Goal: Task Accomplishment & Management: Use online tool/utility

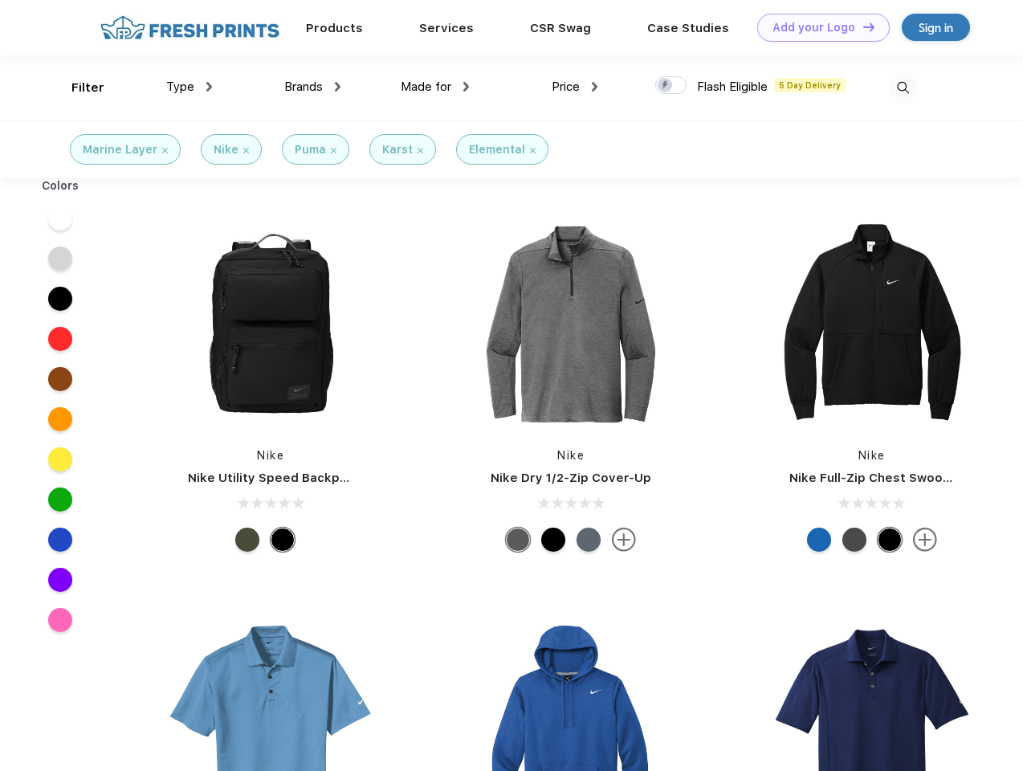
click at [818, 27] on link "Add your Logo Design Tool" at bounding box center [823, 28] width 133 height 28
click at [0, 0] on div "Design Tool" at bounding box center [0, 0] width 0 height 0
click at [862, 27] on link "Add your Logo Design Tool" at bounding box center [823, 28] width 133 height 28
click at [77, 88] on div "Filter" at bounding box center [87, 88] width 33 height 18
click at [190, 87] on span "Type" at bounding box center [180, 87] width 28 height 14
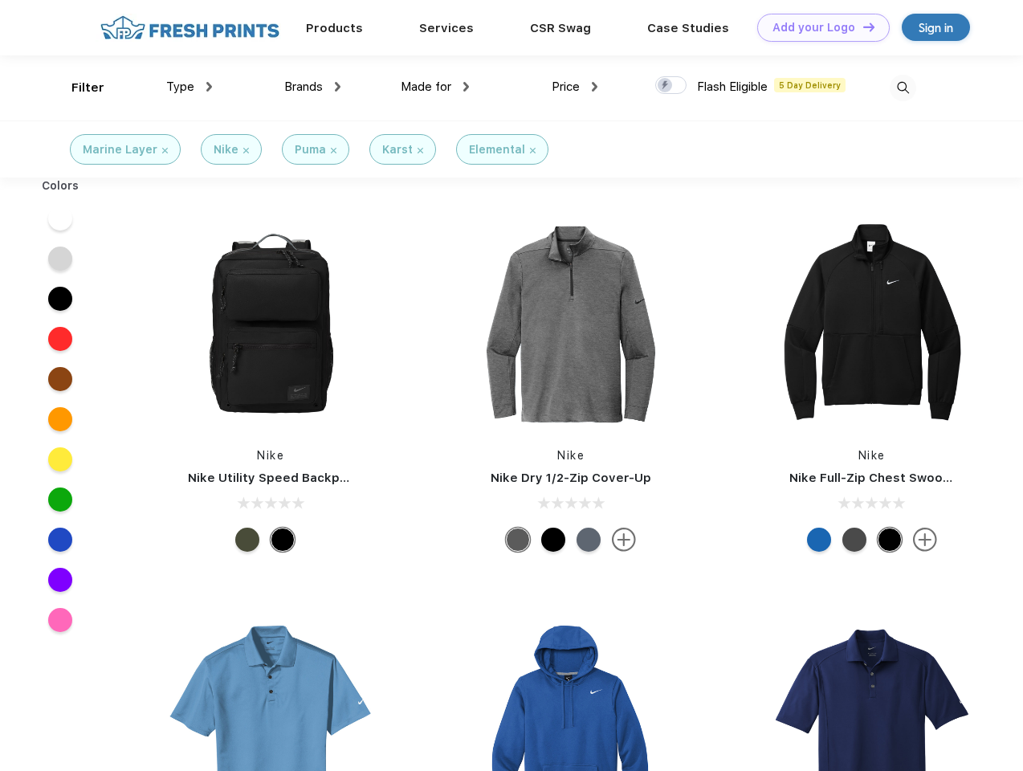
click at [312, 87] on span "Brands" at bounding box center [303, 87] width 39 height 14
click at [435, 87] on span "Made for" at bounding box center [426, 87] width 51 height 14
click at [575, 87] on span "Price" at bounding box center [566, 87] width 28 height 14
click at [672, 86] on div at bounding box center [670, 85] width 31 height 18
click at [666, 86] on input "checkbox" at bounding box center [660, 81] width 10 height 10
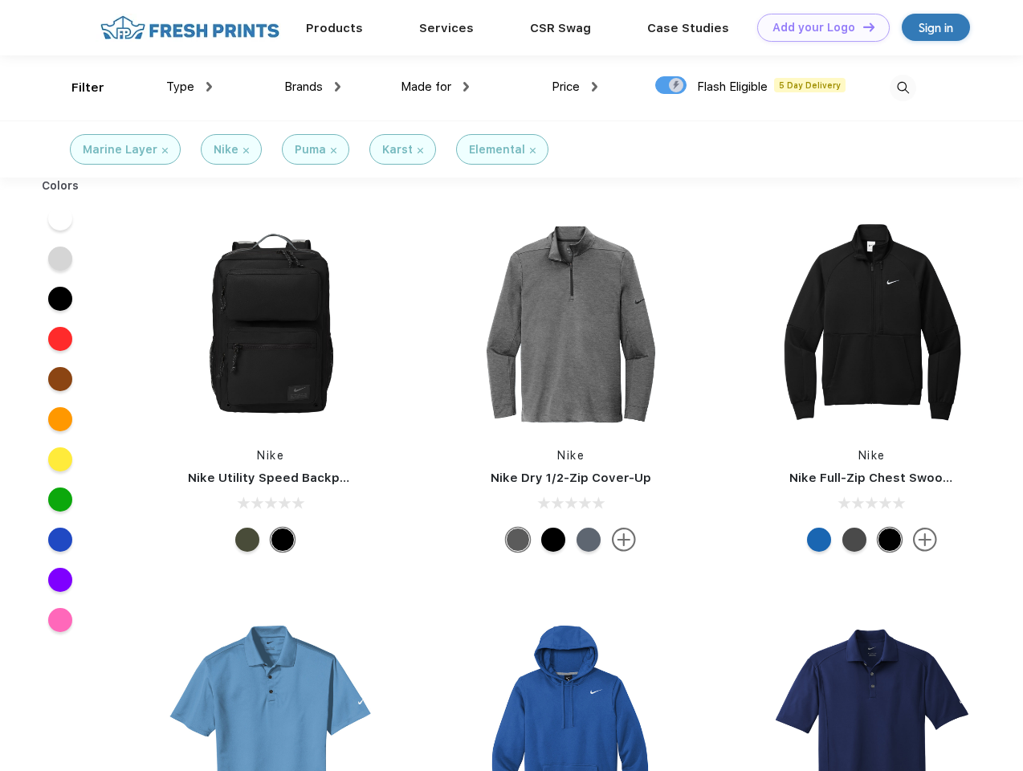
click at [903, 88] on img at bounding box center [903, 88] width 27 height 27
